Goal: Ask a question

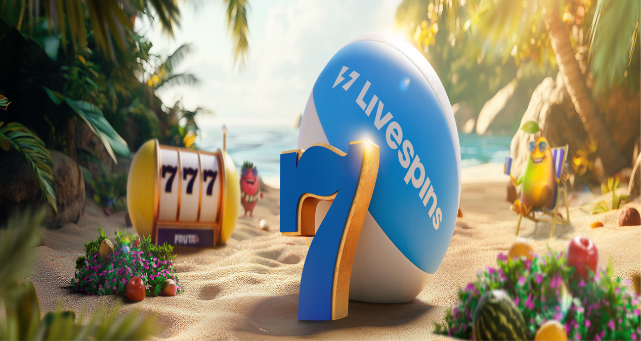
click at [110, 178] on div "Taso 6 Juulia Jessica Jokinen € 0.09 Talletus € 0.09 Kasino Live Kasino Palkkio…" at bounding box center [320, 108] width 633 height 137
click at [26, 193] on span "menu icon" at bounding box center [26, 193] width 0 height 0
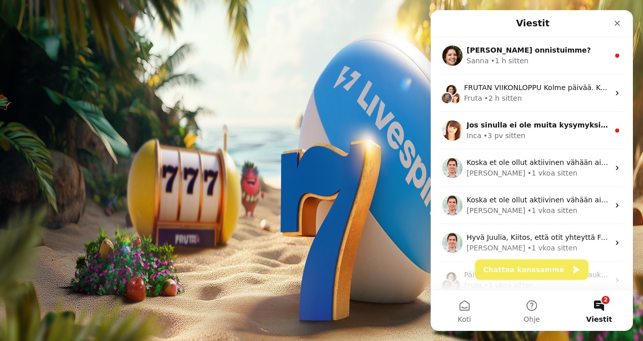
click at [501, 274] on button "Chattaa kanssamme" at bounding box center [531, 269] width 113 height 20
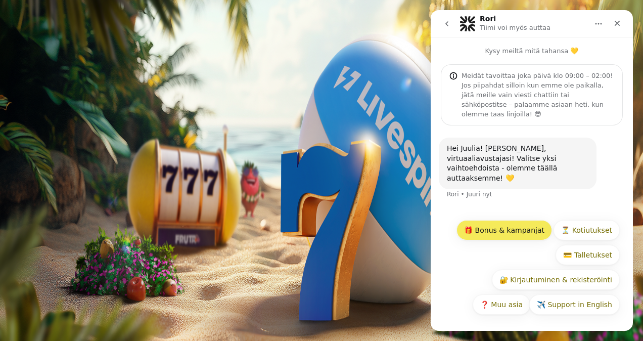
click at [491, 235] on div "✈️ Support in English 🎁 Bonus & kampanjat ⏳ Kotiutukset 💳 Talletukset 🔐 Kirjaut…" at bounding box center [532, 269] width 176 height 99
click at [507, 241] on div "✈️ Support in English 🎁 Bonus & kampanjat ⏳ Kotiutukset 💳 Talletukset 🔐 Kirjaut…" at bounding box center [532, 269] width 176 height 99
click at [502, 232] on button "🎁 Bonus & kampanjat" at bounding box center [505, 230] width 96 height 20
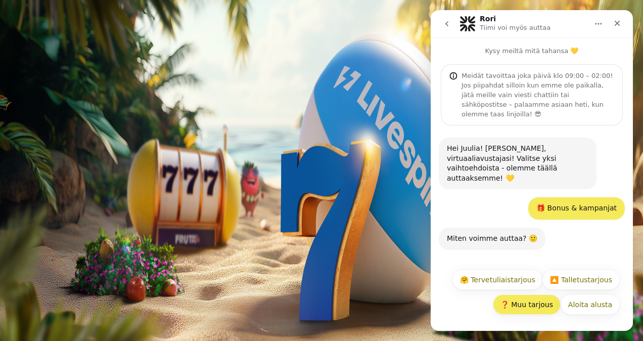
click at [520, 301] on button "❓ Muu tarjous" at bounding box center [527, 304] width 68 height 20
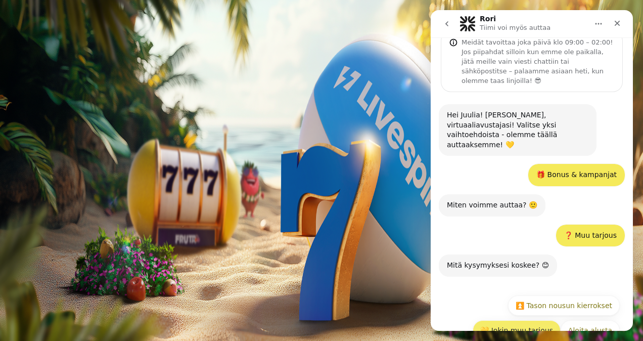
scroll to position [39, 0]
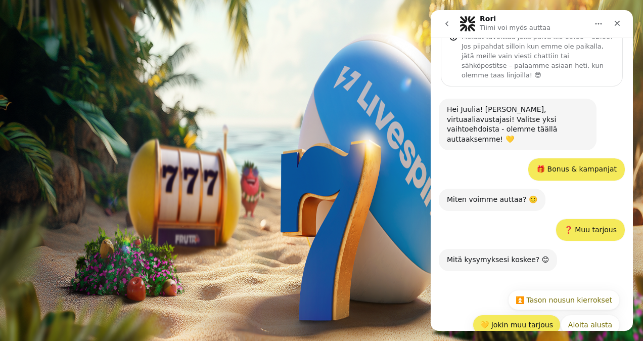
click at [502, 315] on button "💛 Jokin muu tarjous" at bounding box center [517, 325] width 88 height 20
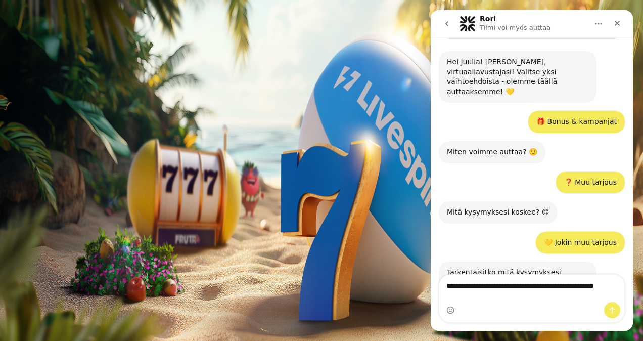
scroll to position [97, 0]
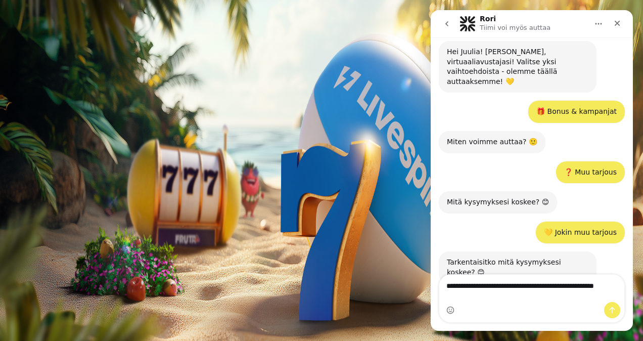
type textarea "**********"
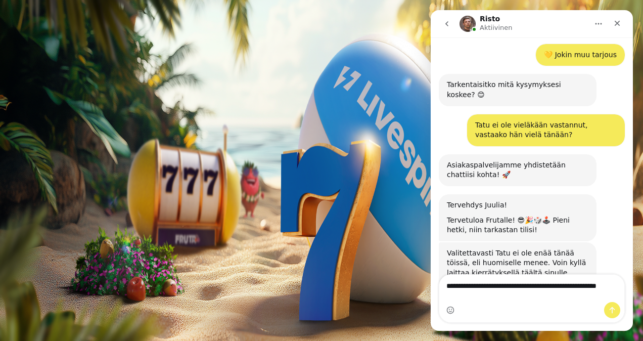
scroll to position [284, 0]
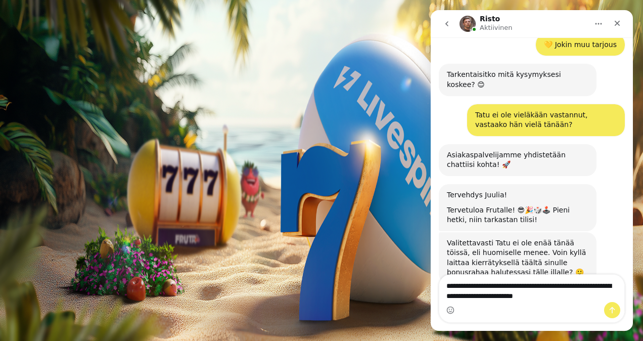
type textarea "**********"
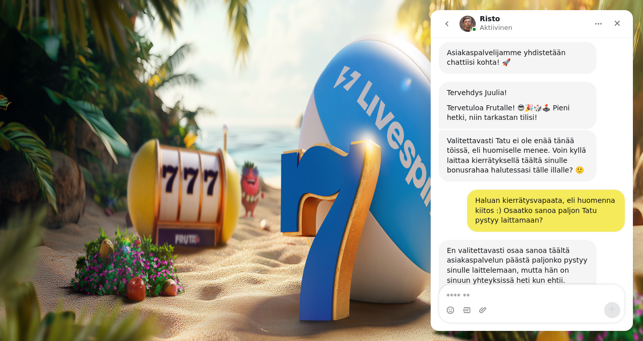
scroll to position [404, 0]
